Goal: Entertainment & Leisure: Consume media (video, audio)

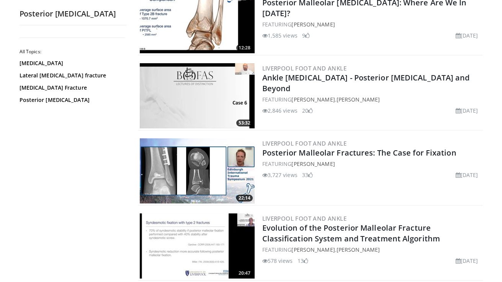
scroll to position [925, 0]
